Goal: Task Accomplishment & Management: Manage account settings

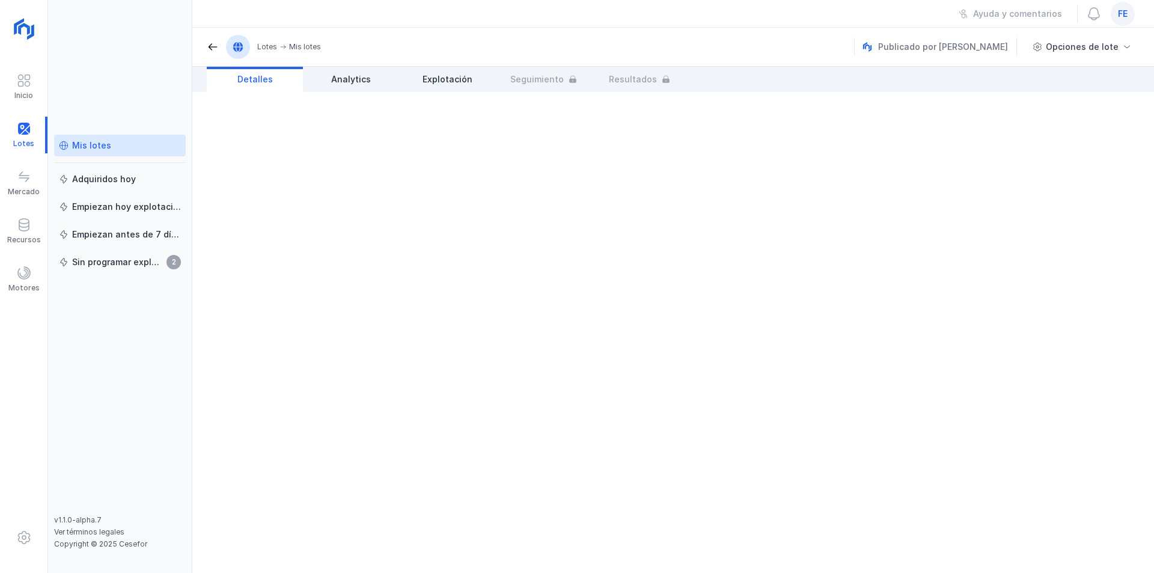
click at [93, 149] on div "Mis lotes" at bounding box center [91, 146] width 39 height 12
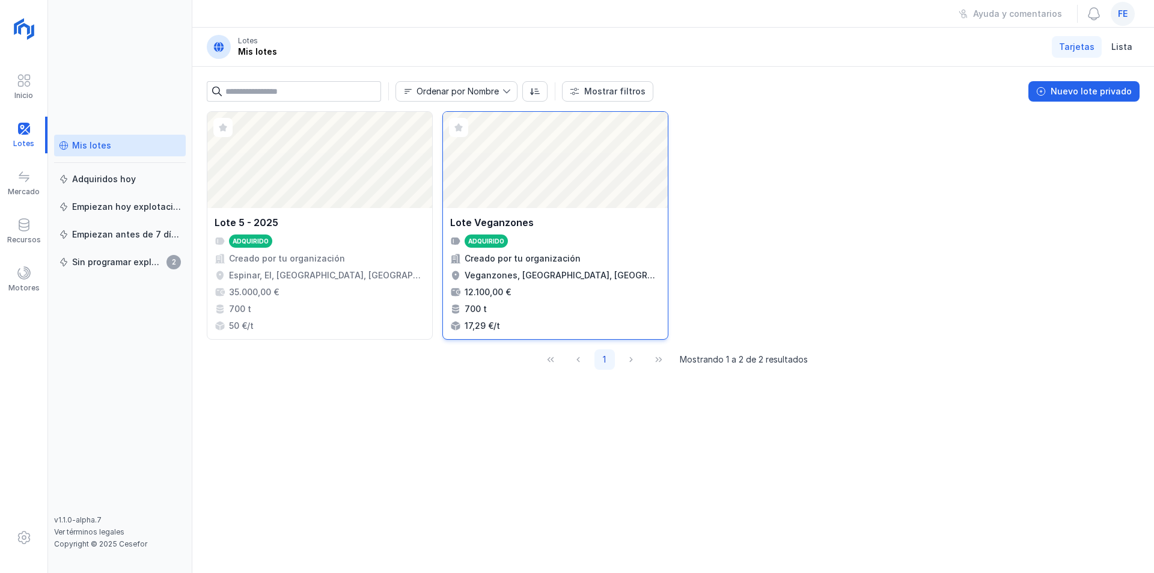
click at [527, 172] on div "Abrir lote" at bounding box center [555, 160] width 225 height 96
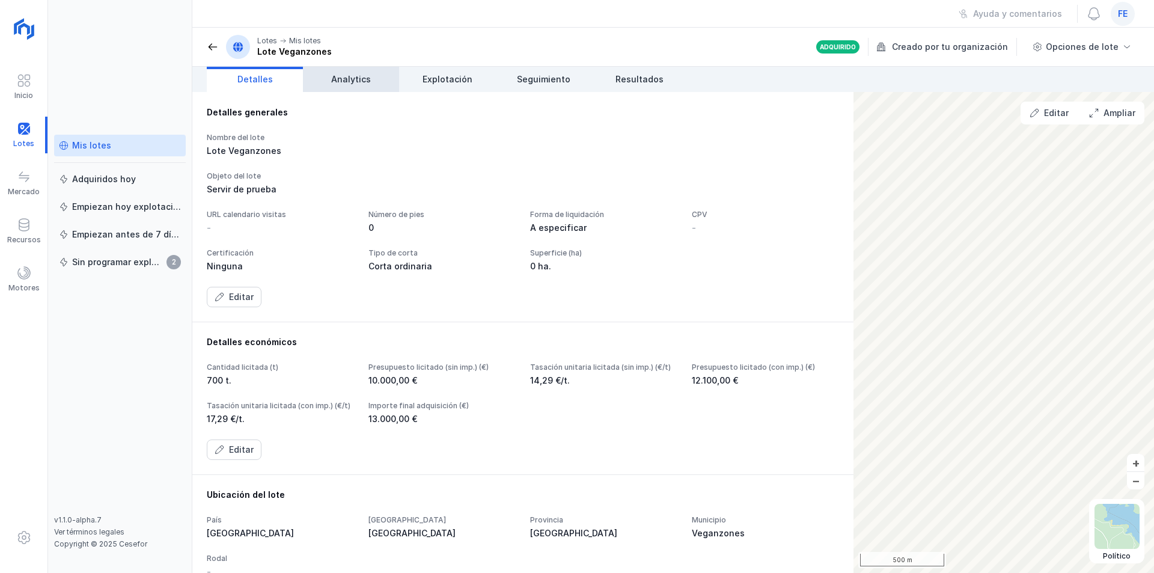
click at [364, 79] on span "Analytics" at bounding box center [351, 79] width 40 height 12
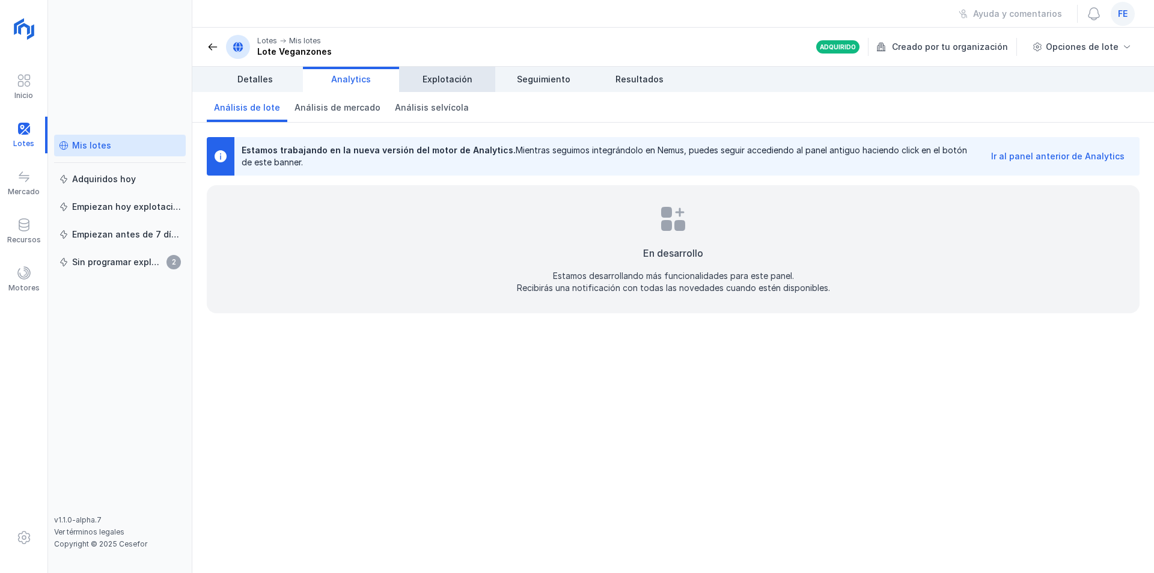
click at [424, 78] on span "Explotación" at bounding box center [448, 79] width 50 height 12
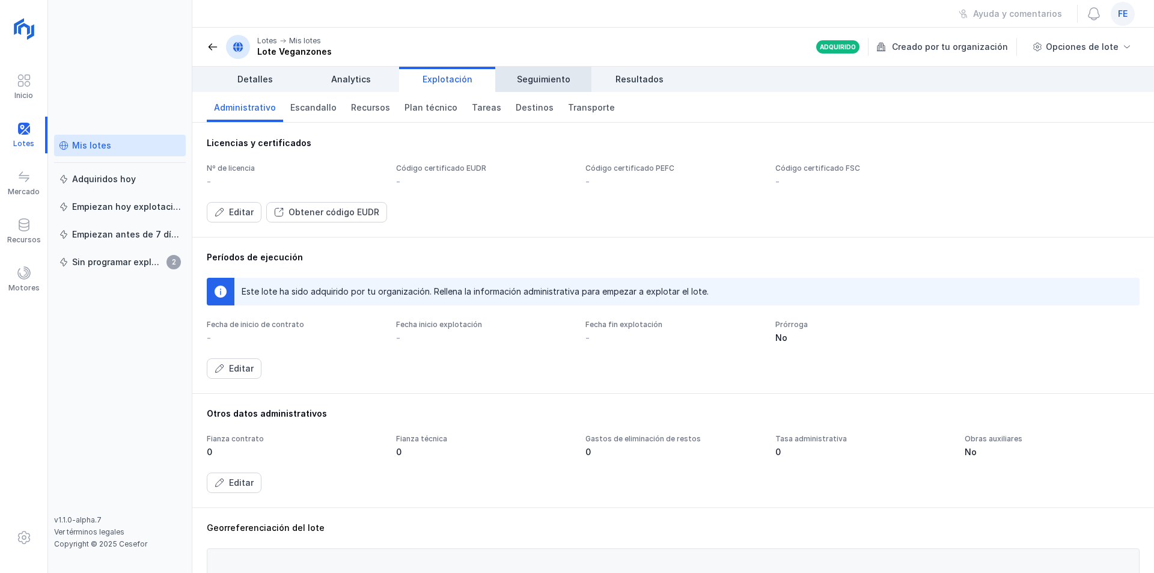
click at [539, 76] on span "Seguimiento" at bounding box center [544, 79] width 54 height 12
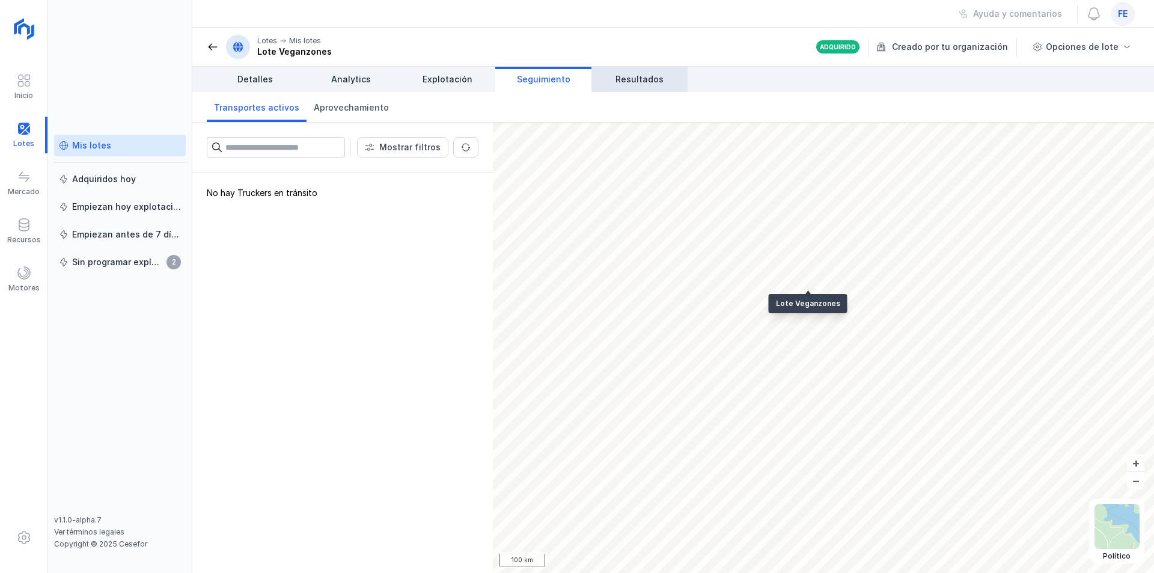
click at [637, 76] on span "Resultados" at bounding box center [640, 79] width 48 height 12
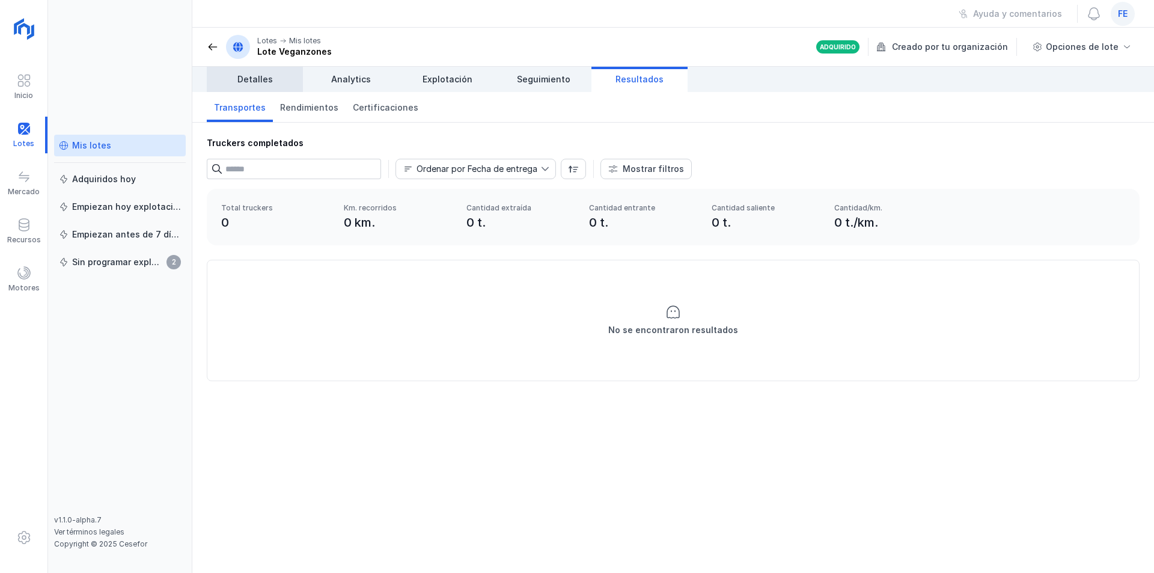
click at [256, 81] on span "Detalles" at bounding box center [255, 79] width 35 height 12
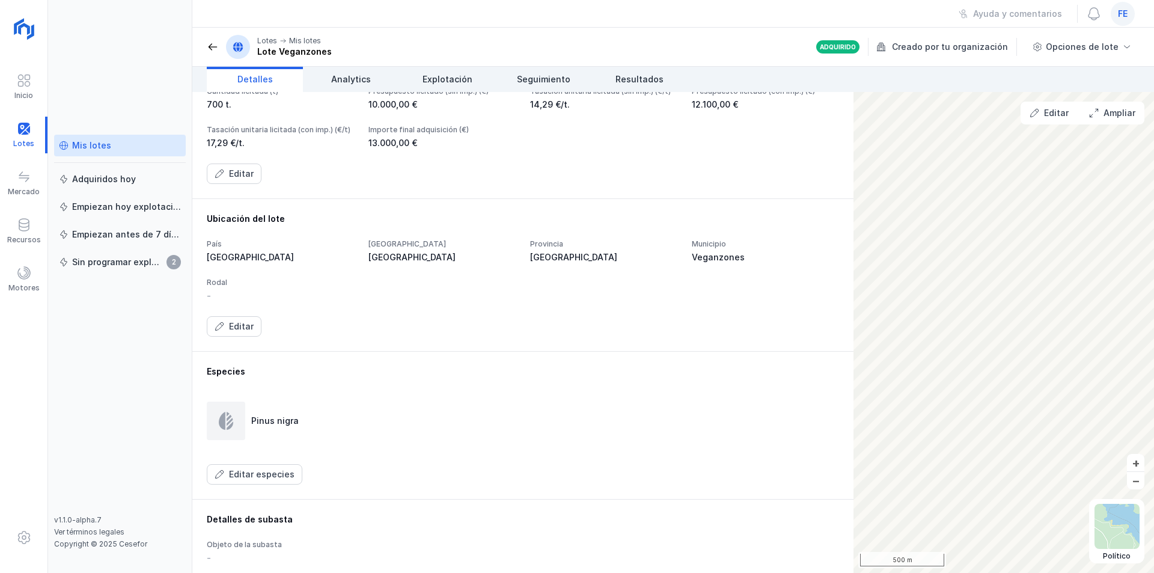
scroll to position [247, 0]
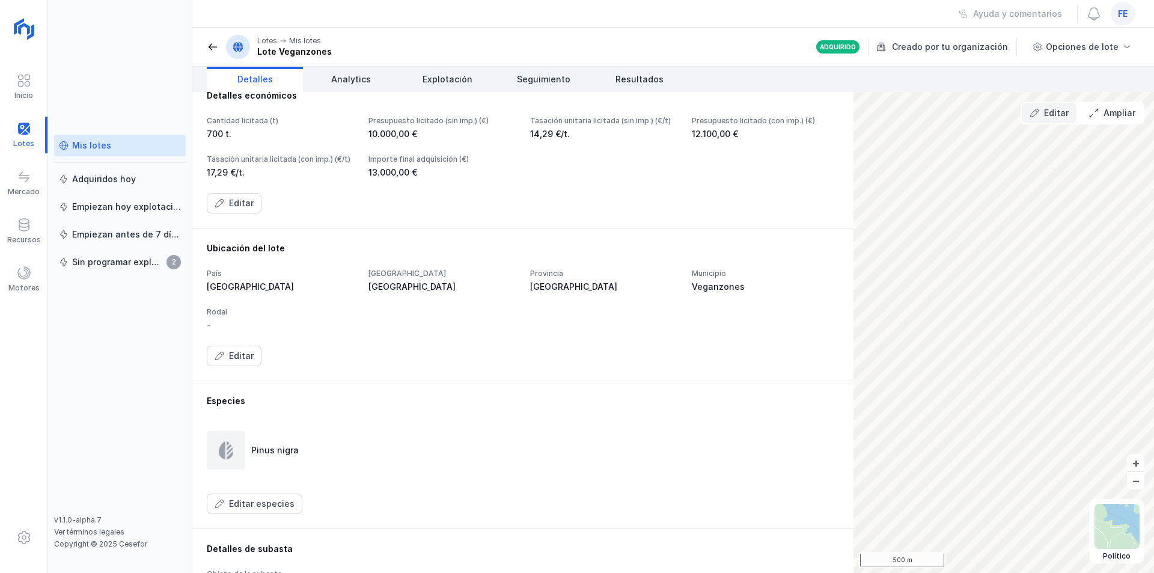
click at [1056, 111] on div "Editar" at bounding box center [1056, 113] width 25 height 12
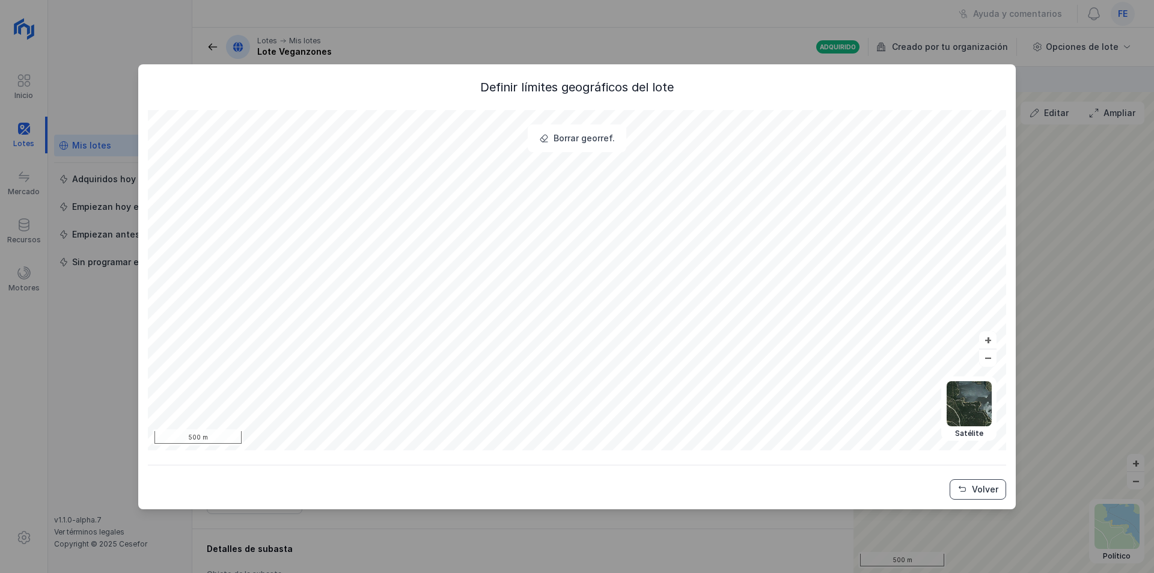
click at [974, 491] on div "Volver" at bounding box center [985, 489] width 26 height 12
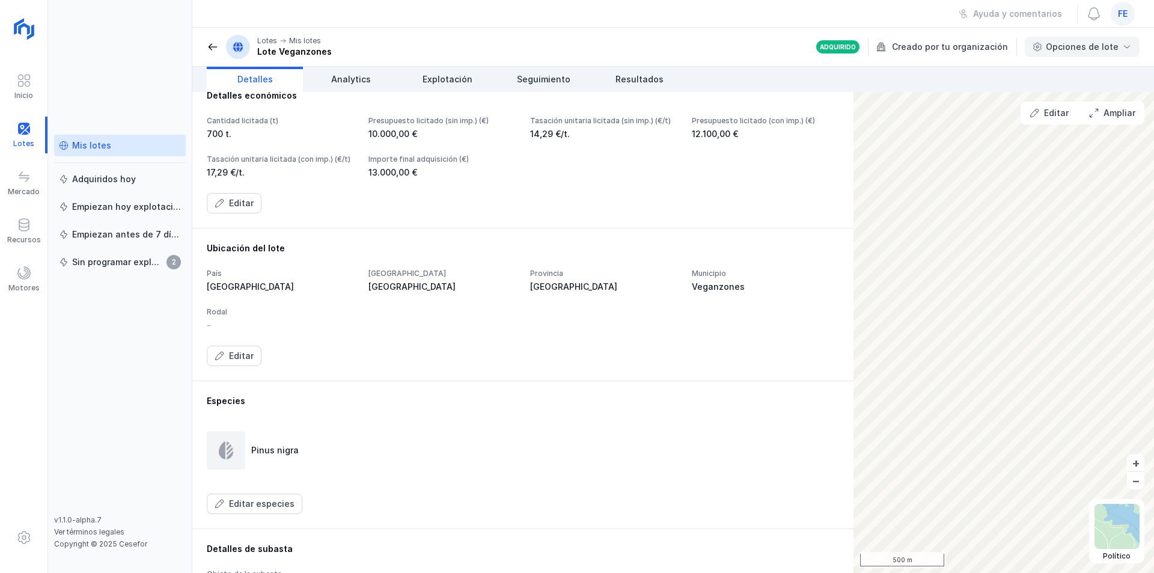
click at [1103, 51] on div "Opciones de lote" at bounding box center [1082, 47] width 73 height 12
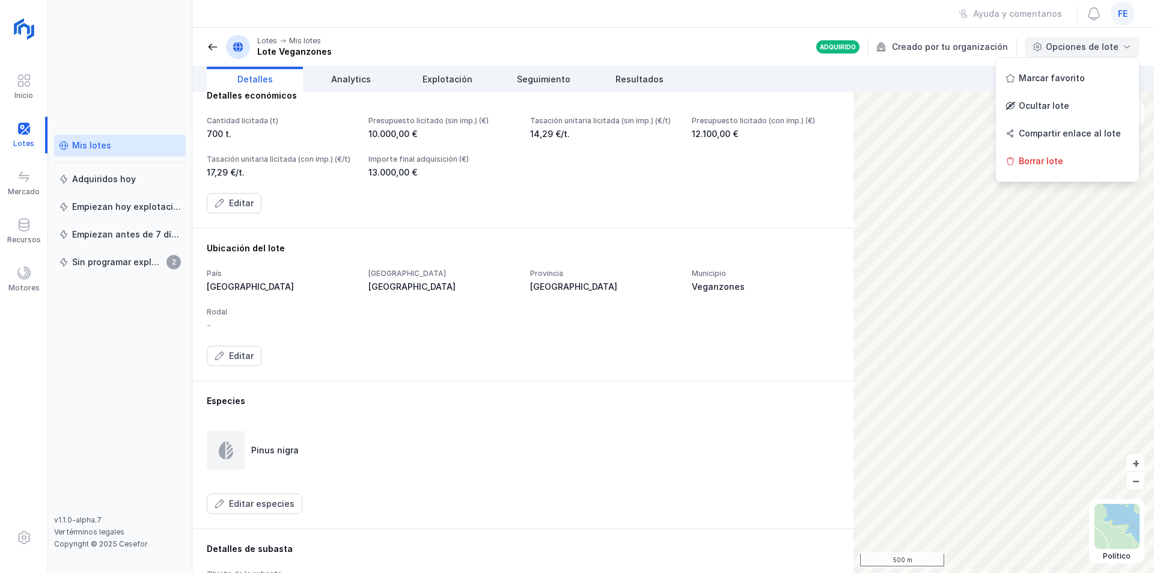
click at [1103, 51] on div "Opciones de lote" at bounding box center [1082, 47] width 73 height 12
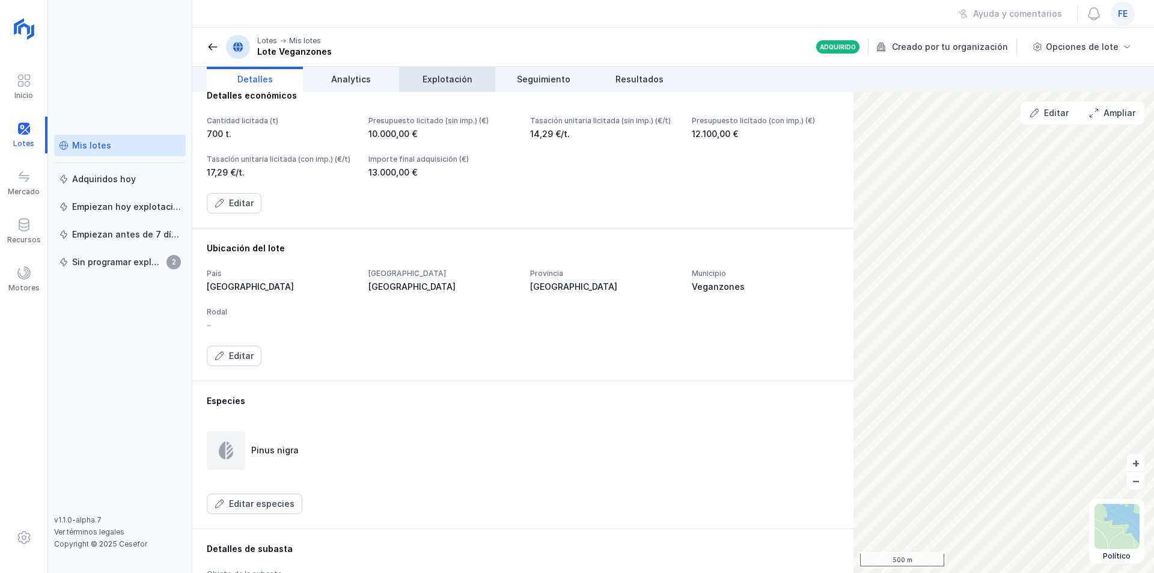
click at [455, 81] on span "Explotación" at bounding box center [448, 79] width 50 height 12
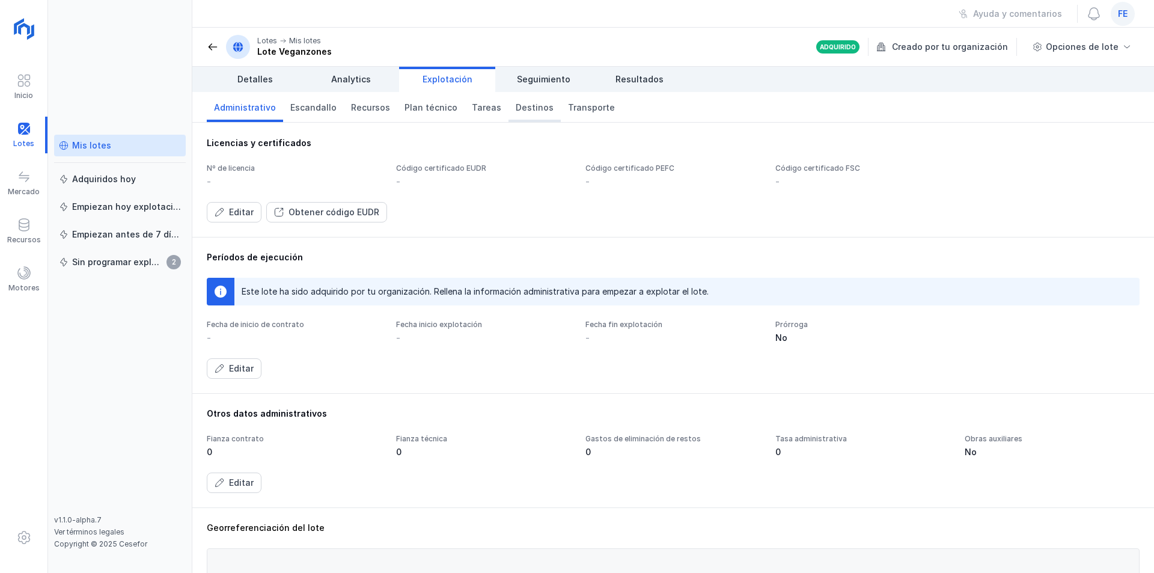
click at [516, 105] on span "Destinos" at bounding box center [535, 108] width 38 height 12
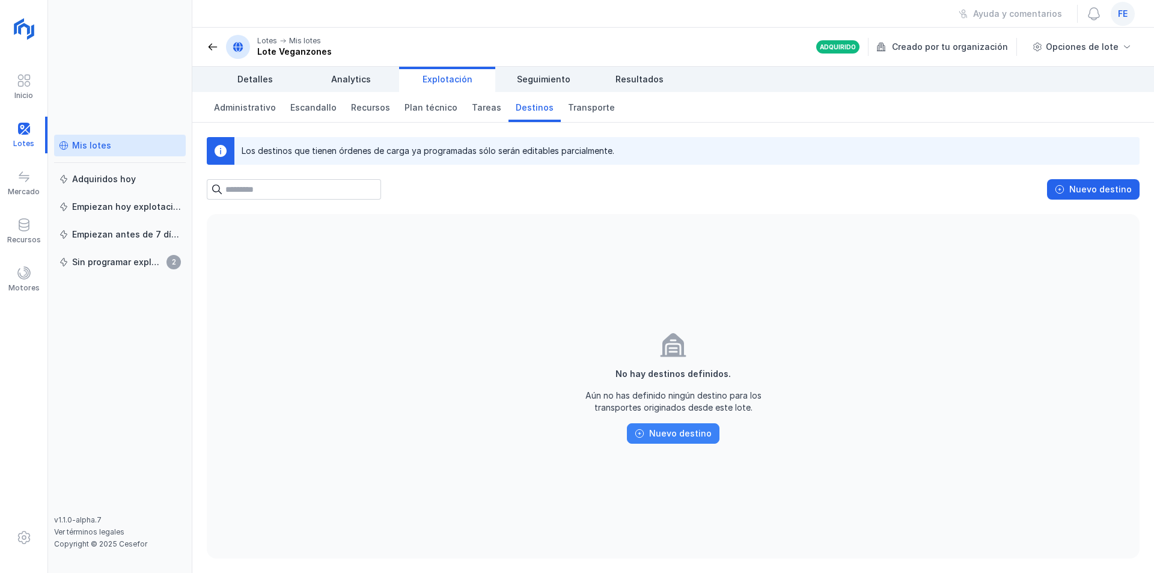
click at [658, 436] on div "Nuevo destino" at bounding box center [680, 434] width 63 height 12
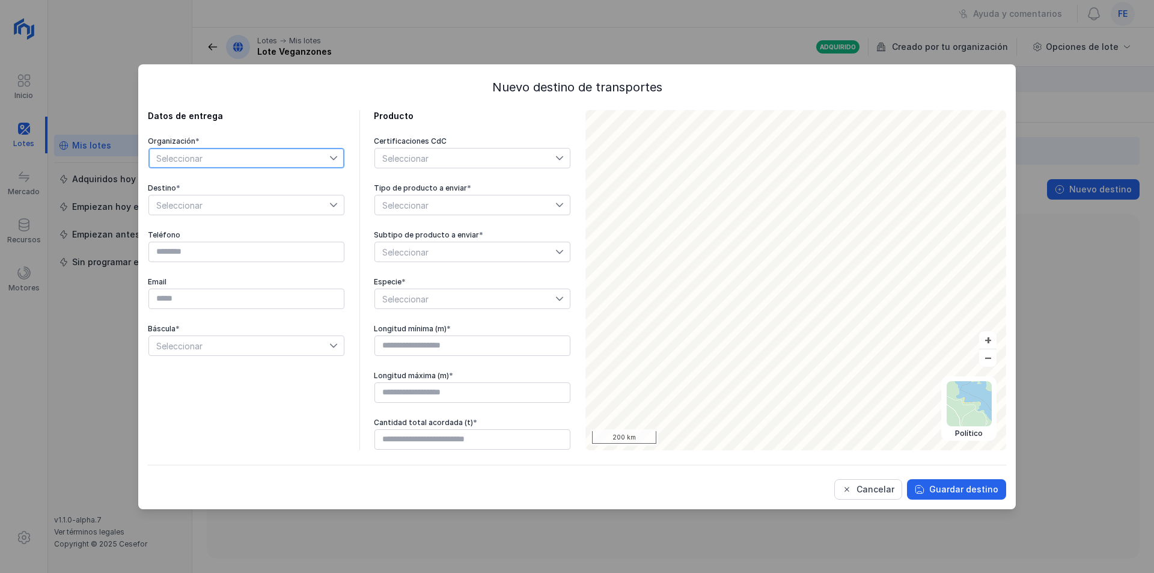
click at [262, 165] on span "Seleccionar" at bounding box center [239, 158] width 180 height 19
click at [247, 201] on span "Maderas Procesadas del Sistema Central SL, S.L." at bounding box center [252, 202] width 193 height 8
click at [244, 207] on span "Seleccionar" at bounding box center [239, 204] width 180 height 19
click at [235, 254] on li "Aserradero" at bounding box center [247, 249] width 196 height 23
type input "*********"
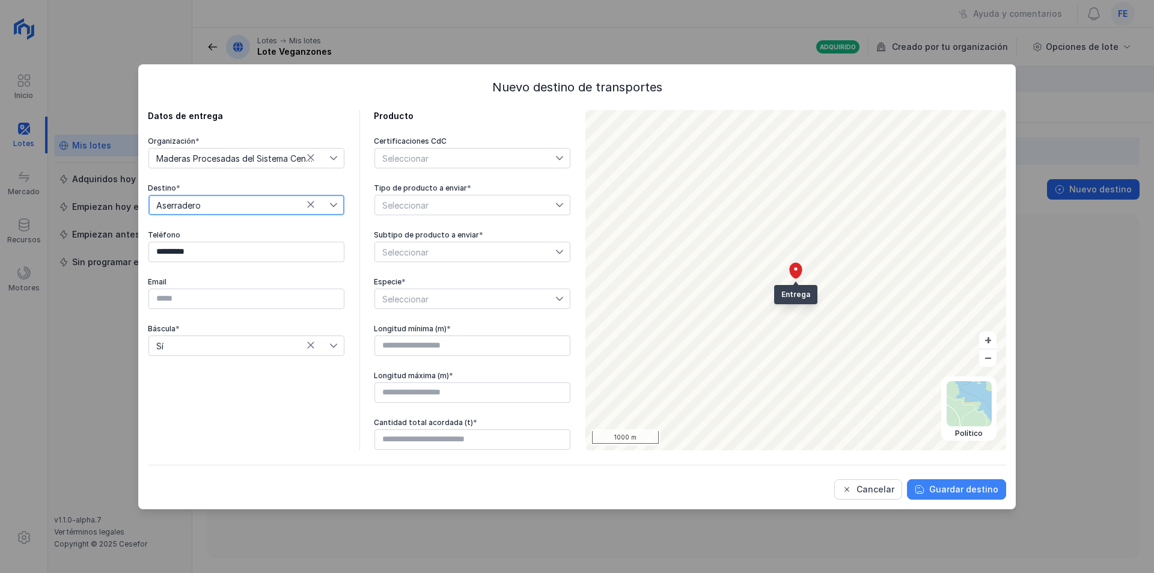
click at [952, 494] on div "Guardar destino" at bounding box center [964, 489] width 69 height 12
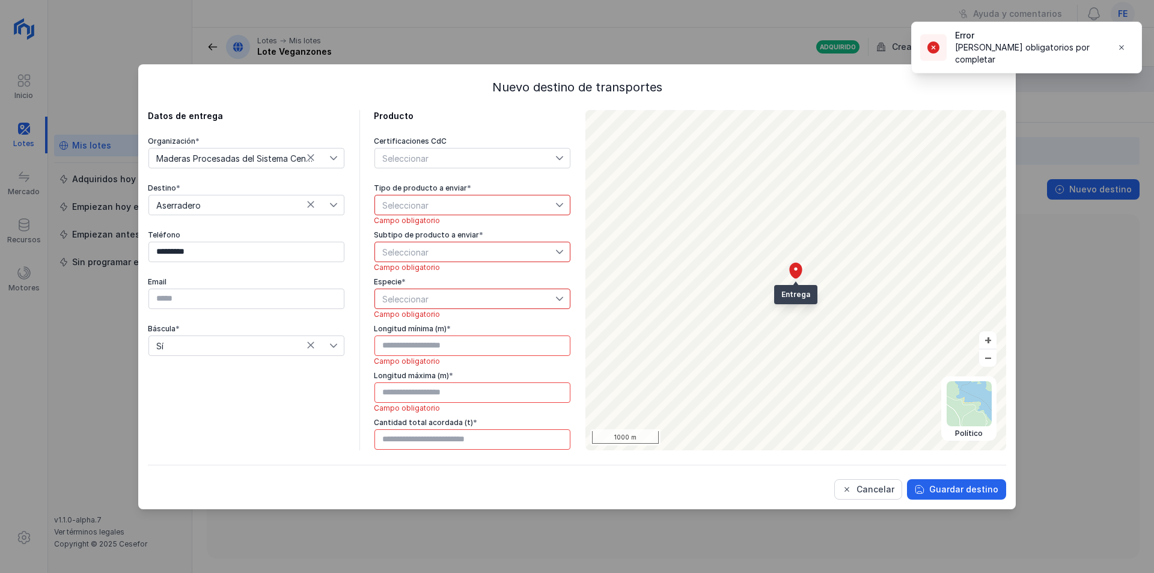
click at [477, 204] on span "Seleccionar" at bounding box center [465, 204] width 180 height 19
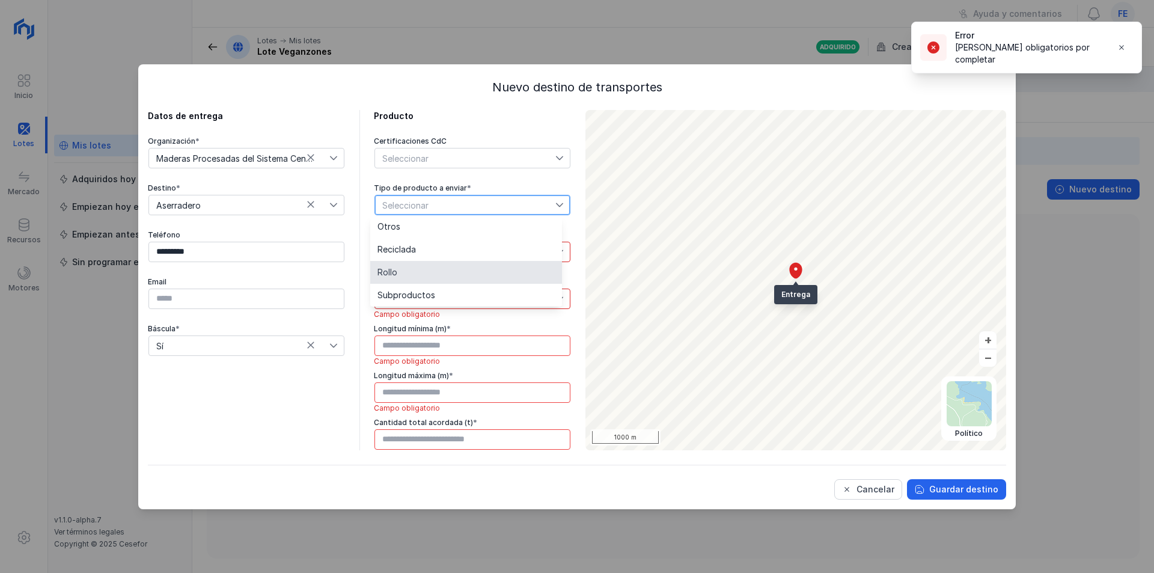
click at [451, 269] on li "Rollo" at bounding box center [466, 272] width 192 height 23
click at [449, 254] on span "Seleccionar" at bounding box center [465, 251] width 180 height 19
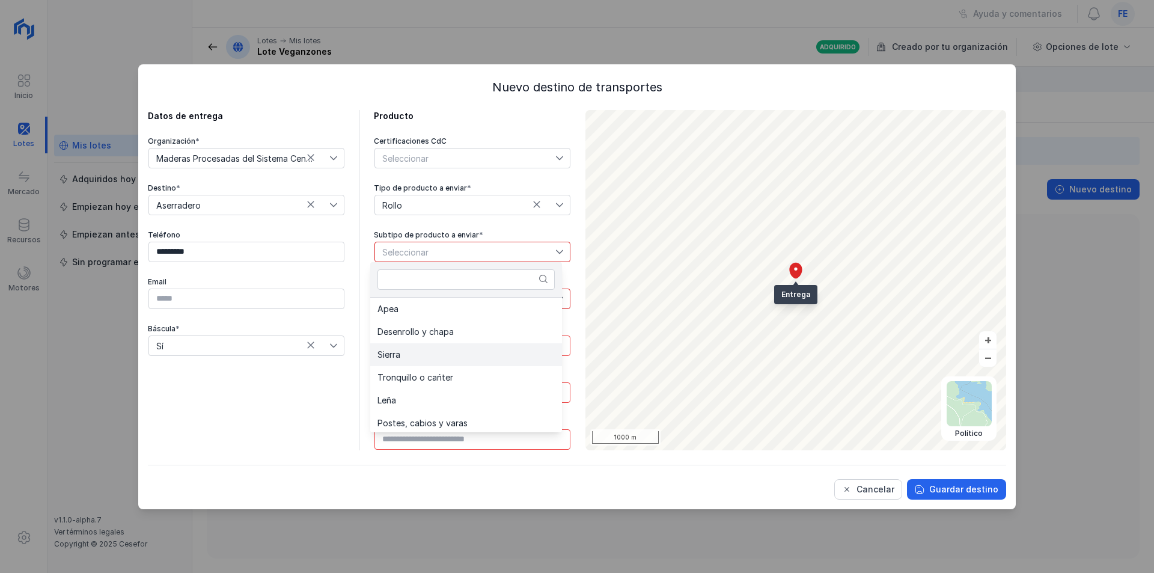
click at [438, 355] on li "Sierra" at bounding box center [466, 354] width 192 height 23
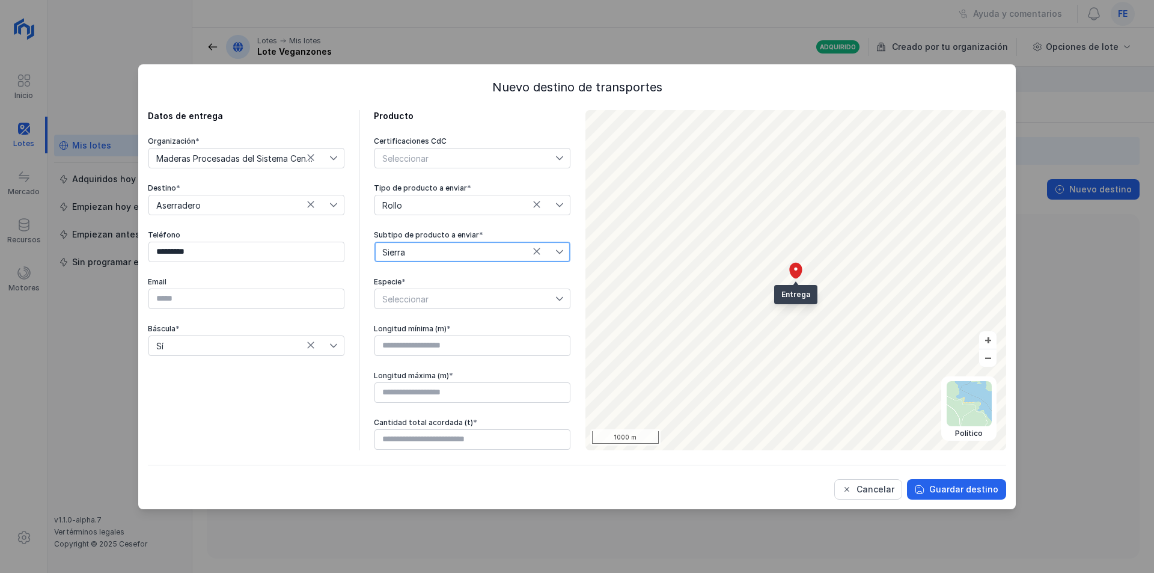
click at [456, 299] on span "Seleccionar" at bounding box center [465, 298] width 180 height 19
click at [428, 318] on li "Pinus nigra" at bounding box center [473, 320] width 196 height 23
click at [432, 346] on input "text" at bounding box center [473, 346] width 196 height 20
type input "*****"
click at [428, 393] on input "text" at bounding box center [473, 392] width 196 height 20
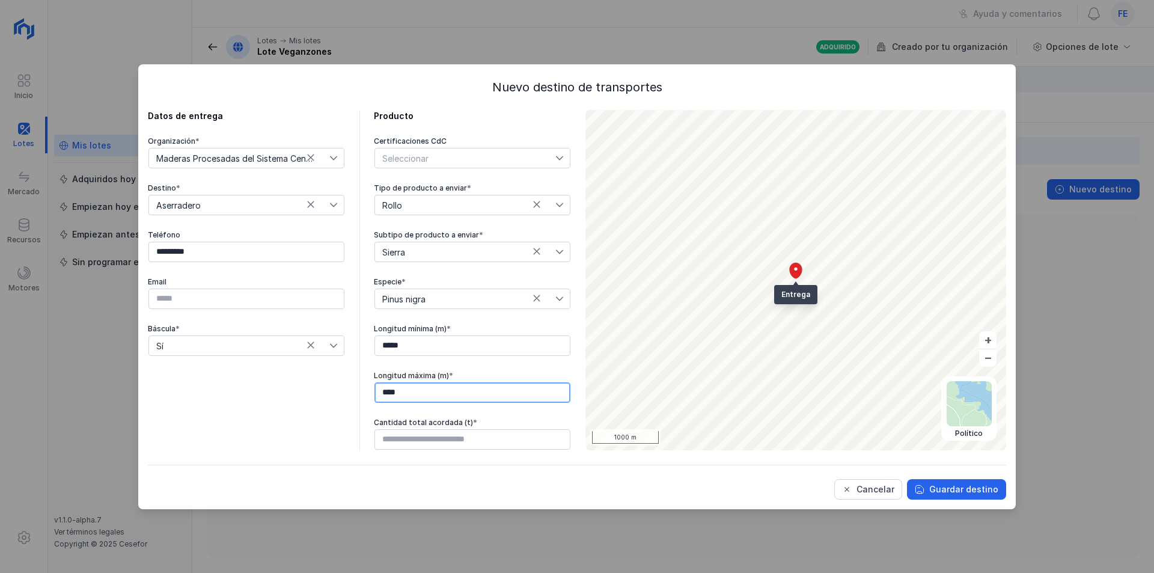
type input "*****"
click at [432, 438] on input "text" at bounding box center [473, 439] width 196 height 20
type input "*********"
click at [509, 474] on div "Cancelar Guardar destino" at bounding box center [577, 482] width 859 height 35
click at [925, 489] on span "Guardar destino" at bounding box center [920, 490] width 10 height 10
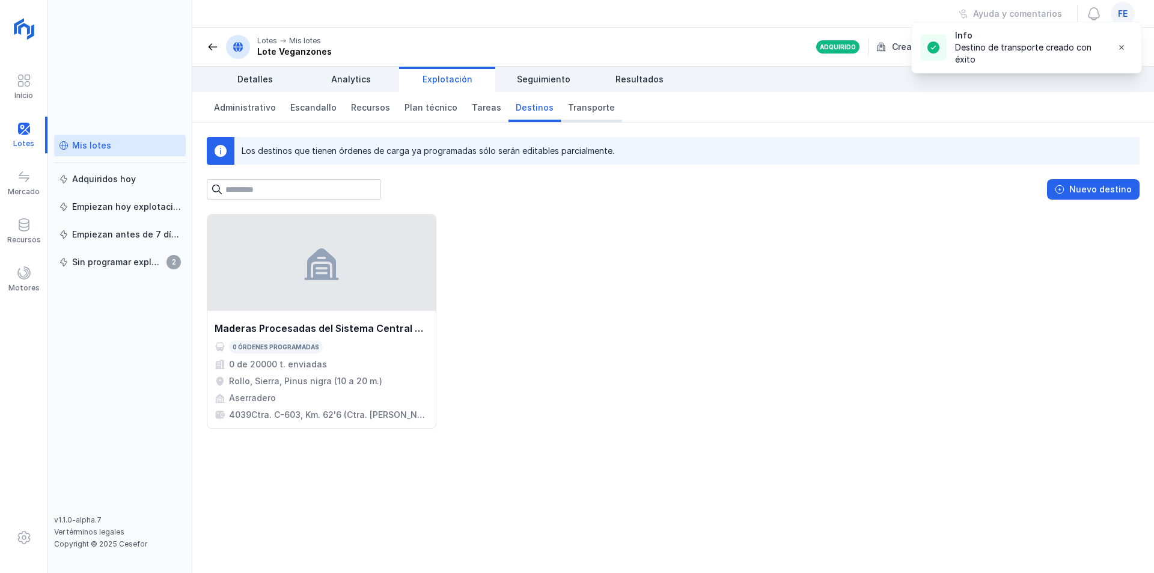
click at [580, 106] on span "Transporte" at bounding box center [591, 108] width 47 height 12
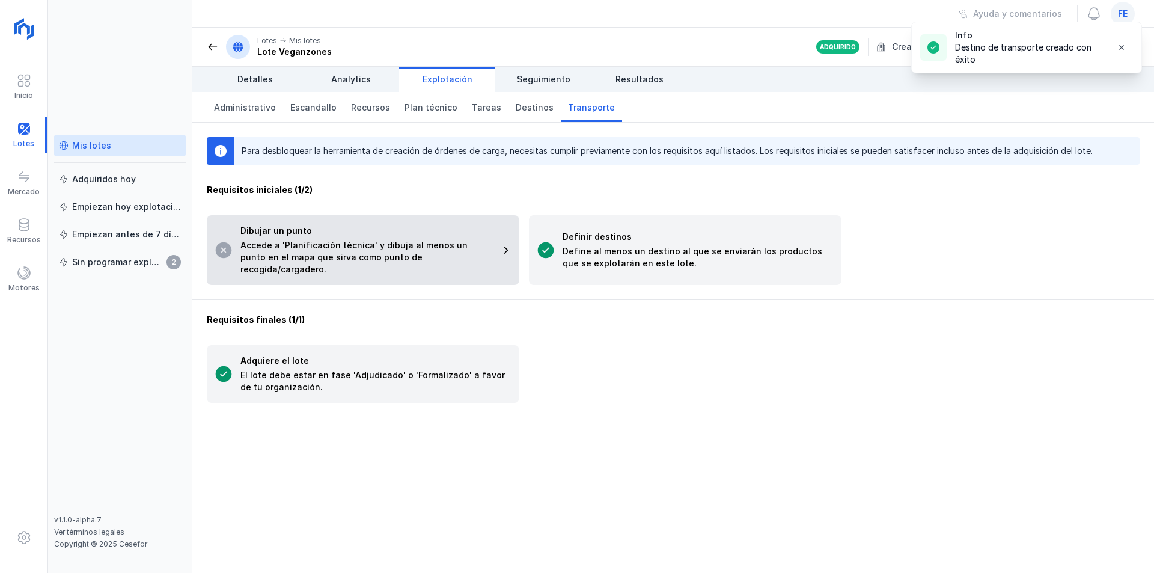
click at [296, 249] on div "Accede a 'Planificación técnica' y dibuja al menos un punto en el mapa que sirv…" at bounding box center [367, 257] width 253 height 36
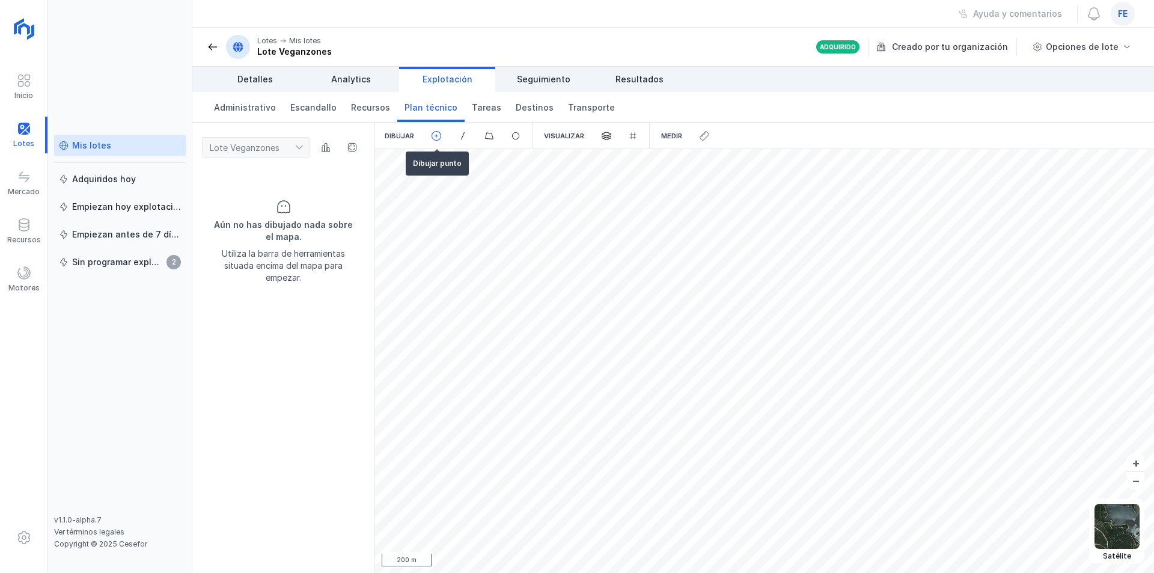
click at [432, 135] on span at bounding box center [436, 135] width 11 height 11
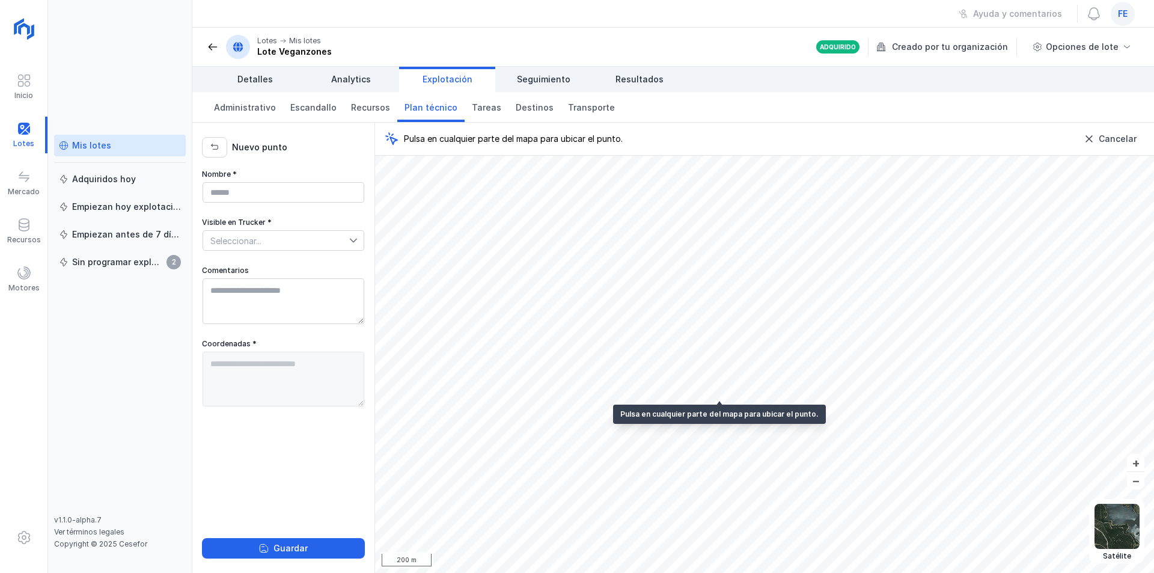
type textarea "**********"
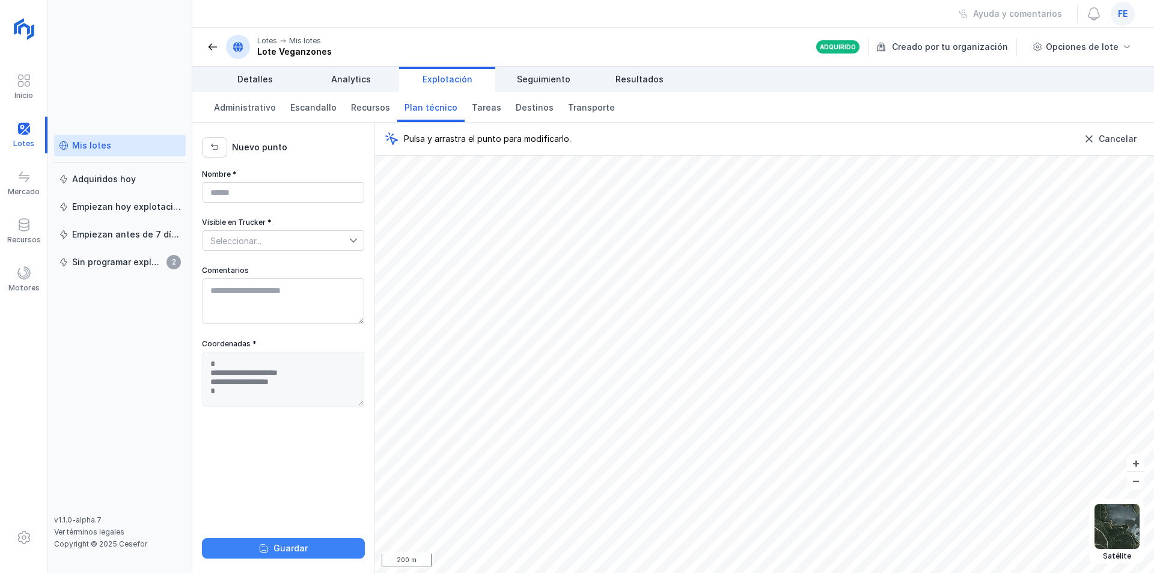
click at [296, 544] on div "Guardar" at bounding box center [291, 548] width 34 height 12
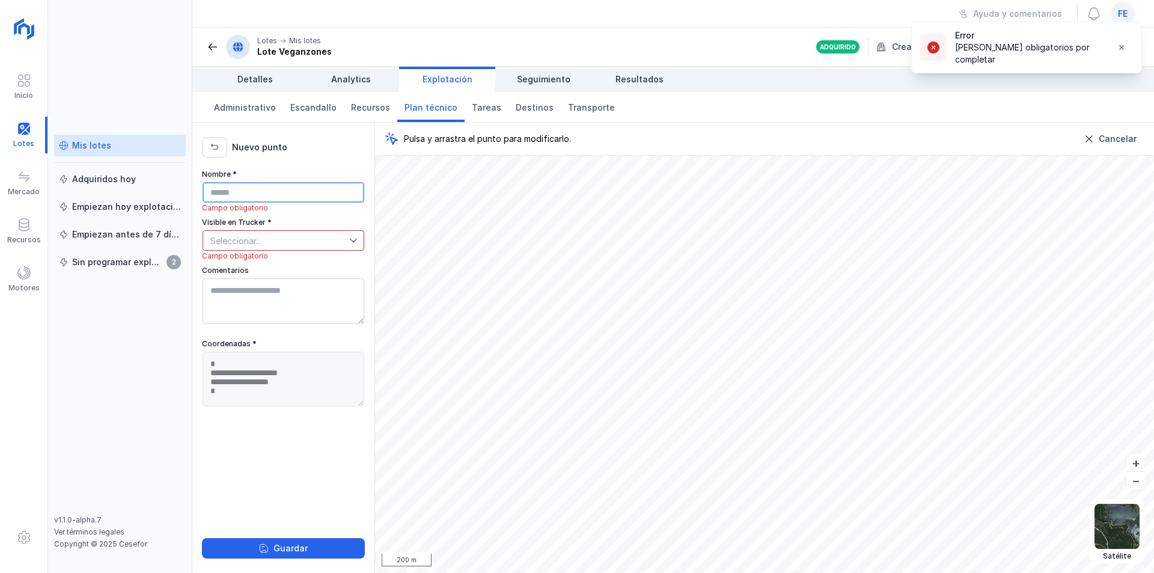
click at [268, 191] on input "Nombre *" at bounding box center [284, 192] width 162 height 20
type input "**********"
click at [276, 245] on span "Seleccionar..." at bounding box center [276, 240] width 146 height 19
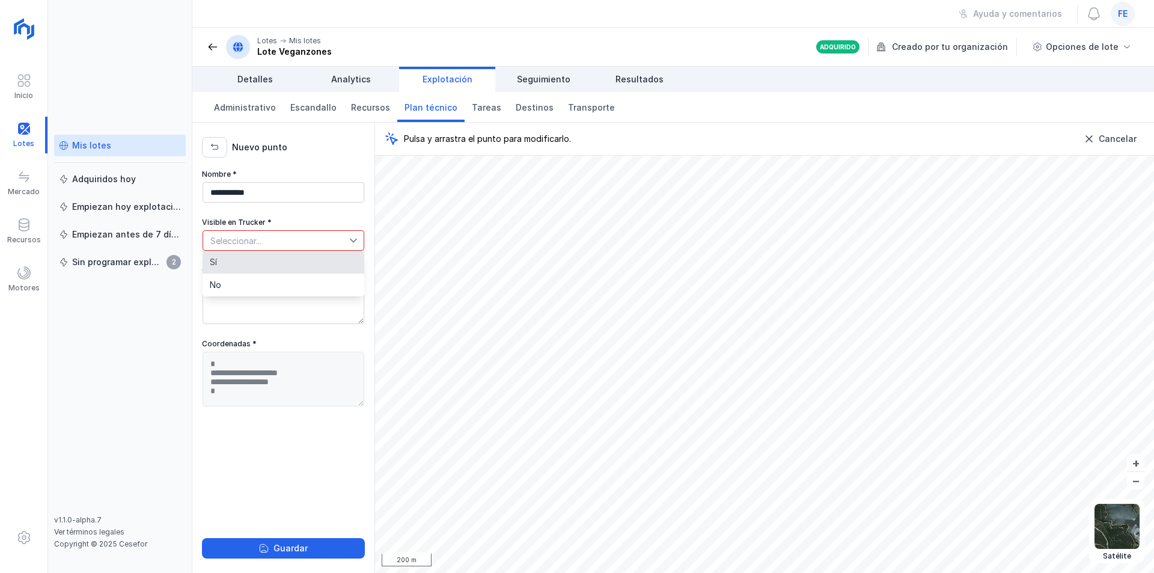
click at [267, 256] on li "Sí" at bounding box center [284, 262] width 162 height 23
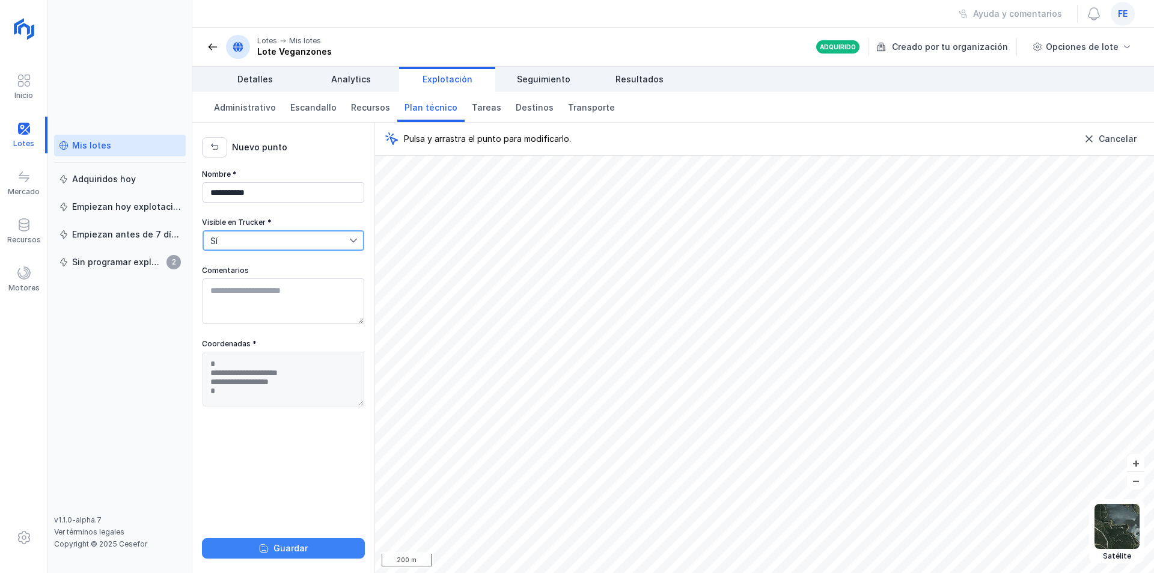
click at [301, 544] on div "Guardar" at bounding box center [291, 548] width 34 height 12
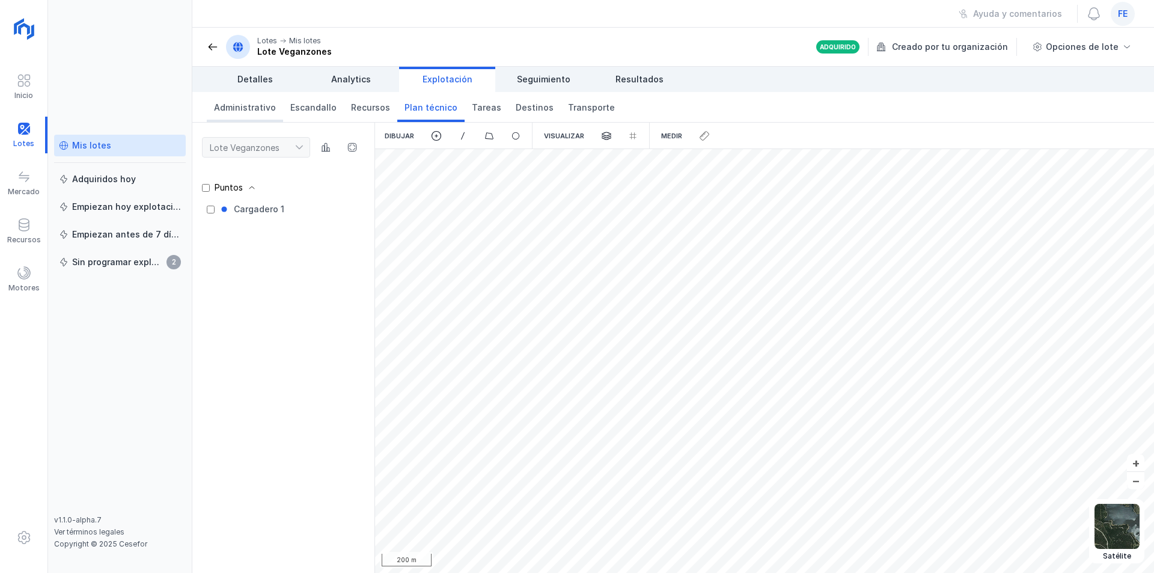
click at [241, 102] on span "Administrativo" at bounding box center [245, 108] width 62 height 12
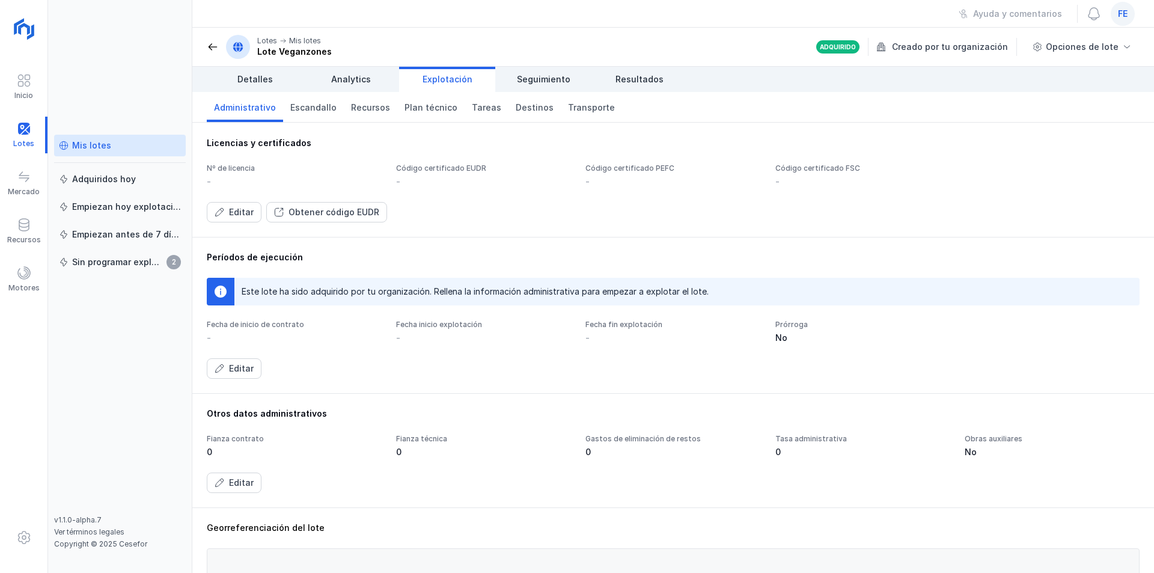
click at [216, 48] on span at bounding box center [213, 47] width 12 height 12
